Goal: Navigation & Orientation: Find specific page/section

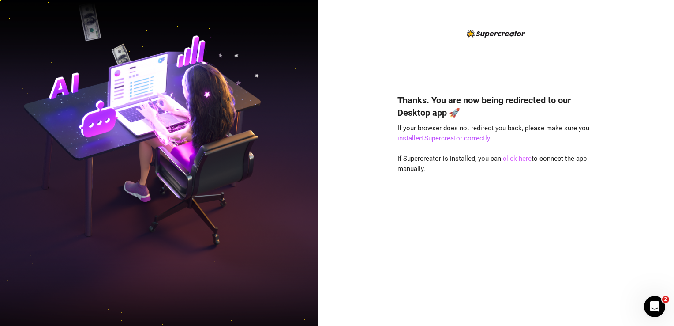
click at [514, 157] on link "click here" at bounding box center [517, 158] width 29 height 8
click at [509, 154] on link "click here" at bounding box center [517, 158] width 29 height 8
click at [511, 158] on link "click here" at bounding box center [517, 158] width 29 height 8
